Goal: Transaction & Acquisition: Purchase product/service

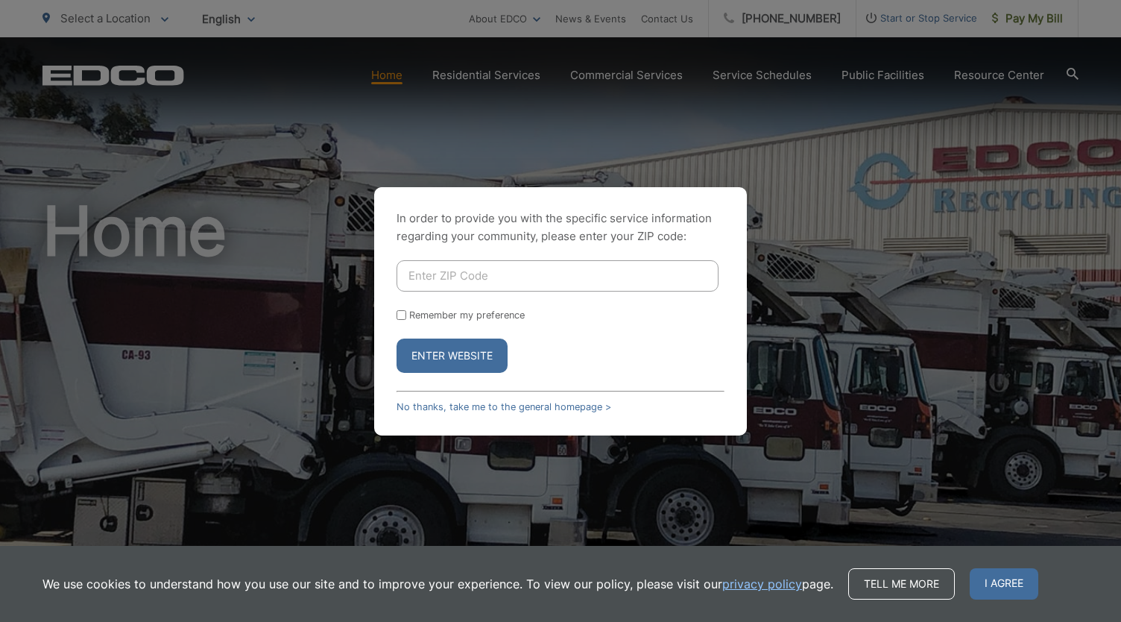
click at [449, 275] on input "Enter ZIP Code" at bounding box center [557, 275] width 322 height 31
type input "92020"
click at [442, 343] on button "Enter Website" at bounding box center [451, 355] width 111 height 34
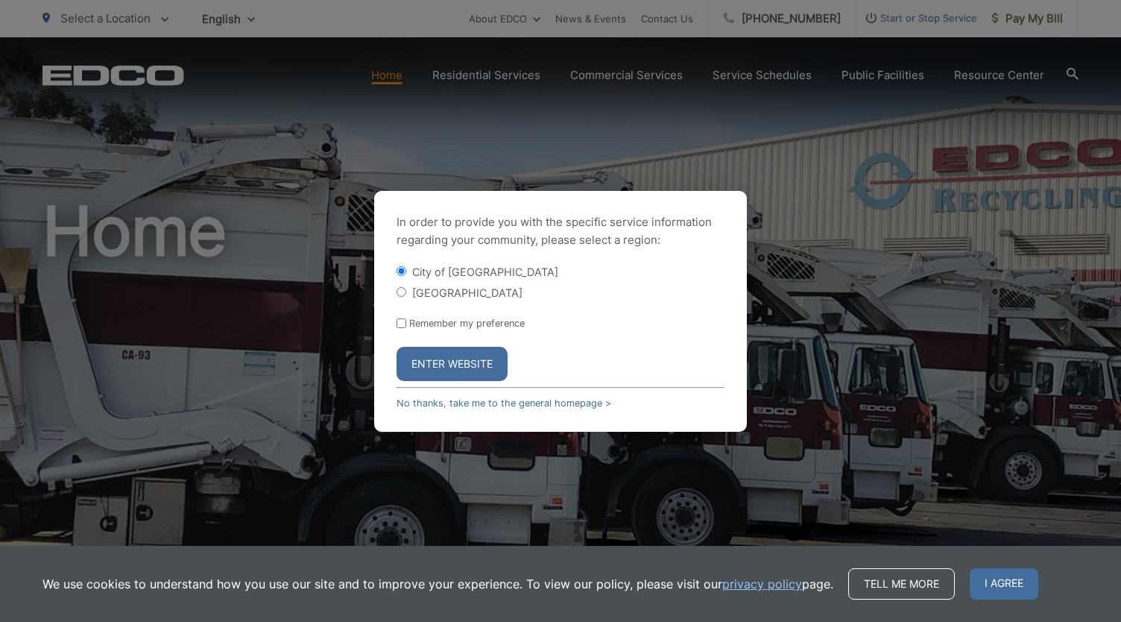
click at [449, 363] on button "Enter Website" at bounding box center [451, 364] width 111 height 34
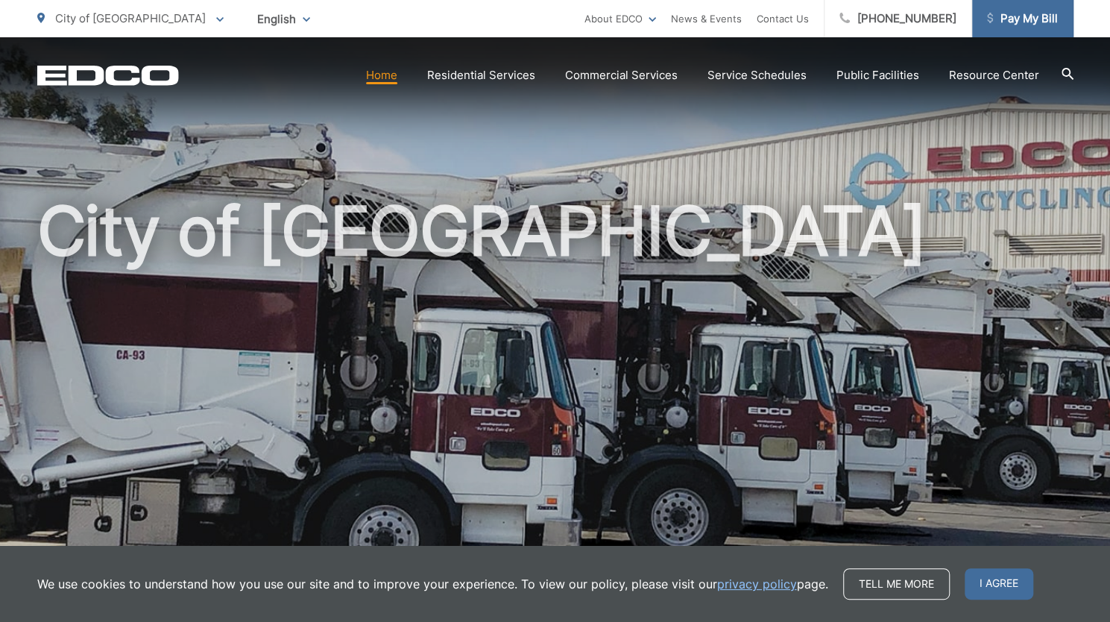
click at [1019, 19] on span "Pay My Bill" at bounding box center [1022, 19] width 71 height 18
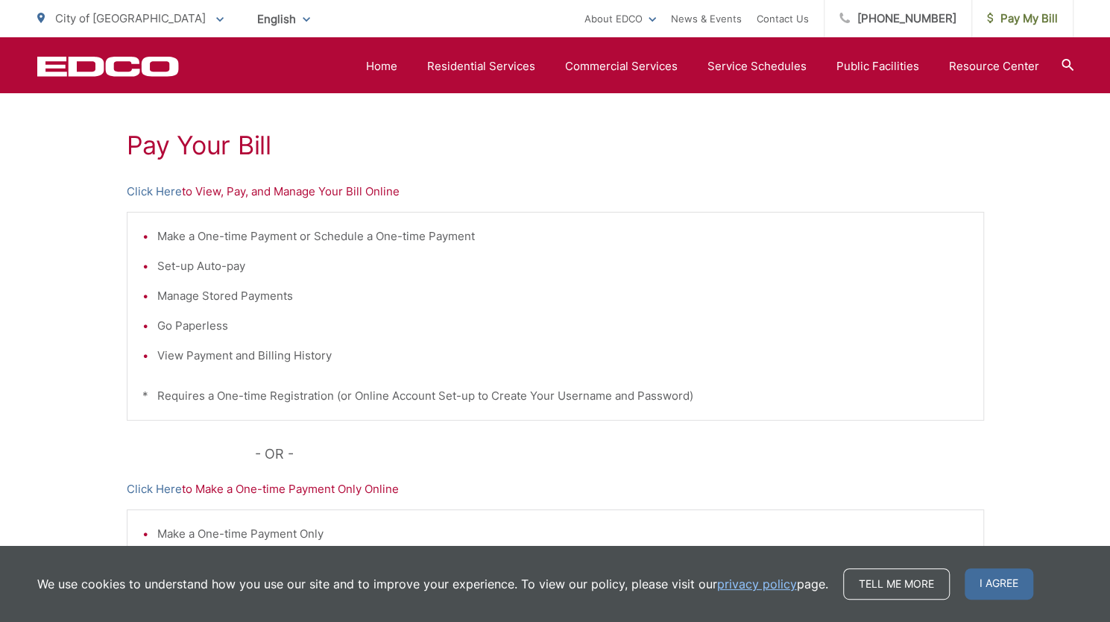
scroll to position [258, 0]
click at [172, 192] on link "Click Here" at bounding box center [154, 191] width 55 height 18
